Goal: Complete application form: Complete application form

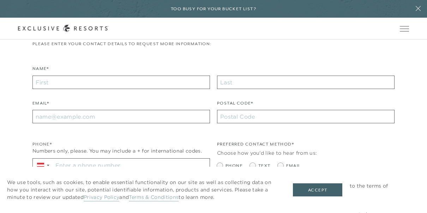
scroll to position [164, 0]
click at [43, 84] on input "Name*" at bounding box center [121, 82] width 178 height 13
type input "[PERSON_NAME]"
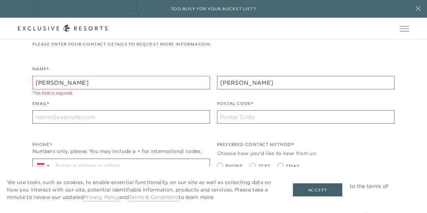
type input "55424"
type input "[EMAIL_ADDRESS][DOMAIN_NAME]"
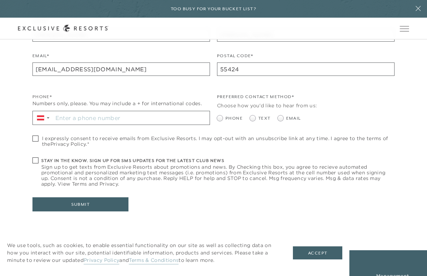
scroll to position [212, 0]
click at [283, 120] on label "Email" at bounding box center [289, 118] width 23 height 7
radio input "true"
click at [35, 137] on span at bounding box center [35, 138] width 6 height 6
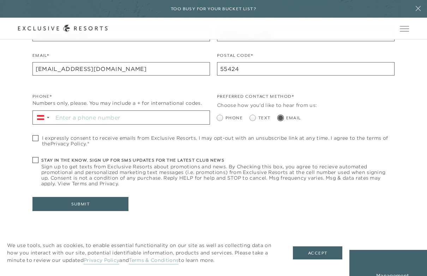
checkbox input "true"
click at [32, 158] on span at bounding box center [35, 160] width 6 height 6
checkbox input "true"
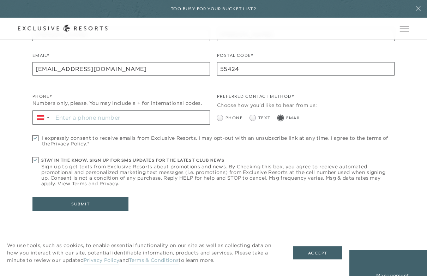
click at [36, 207] on button "Submit" at bounding box center [80, 204] width 96 height 14
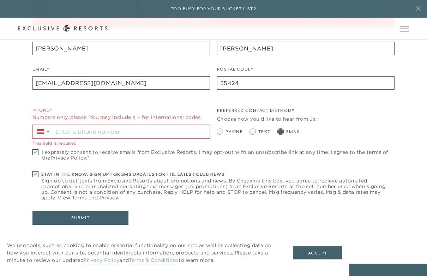
click at [205, 137] on input "Stay in the know. Sign up for sms updates for the latest club news Sign up to g…" at bounding box center [131, 131] width 157 height 13
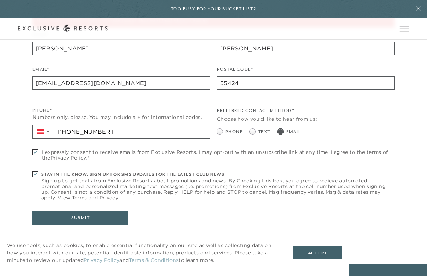
type input "[PHONE_NUMBER]"
click at [44, 213] on button "Submit" at bounding box center [80, 218] width 96 height 14
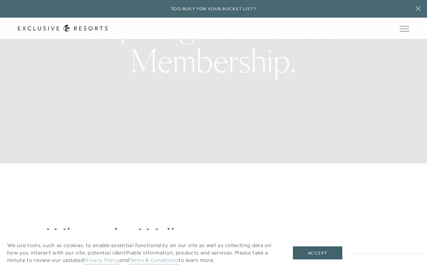
scroll to position [113, 0]
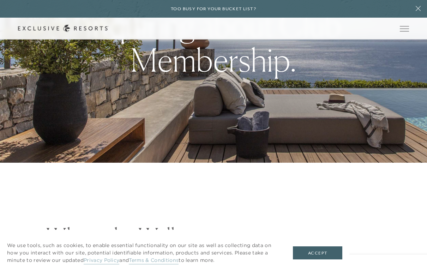
click at [333, 213] on button "Accept" at bounding box center [317, 253] width 49 height 13
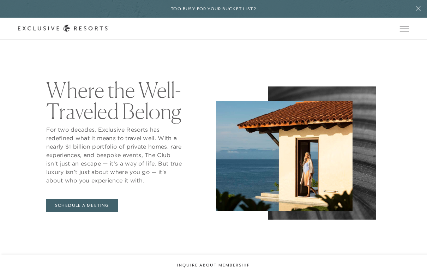
scroll to position [0, 0]
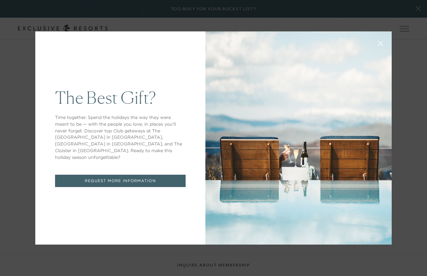
click at [67, 182] on link "REQUEST MORE INFORMATION" at bounding box center [120, 181] width 131 height 12
